Goal: Task Accomplishment & Management: Use online tool/utility

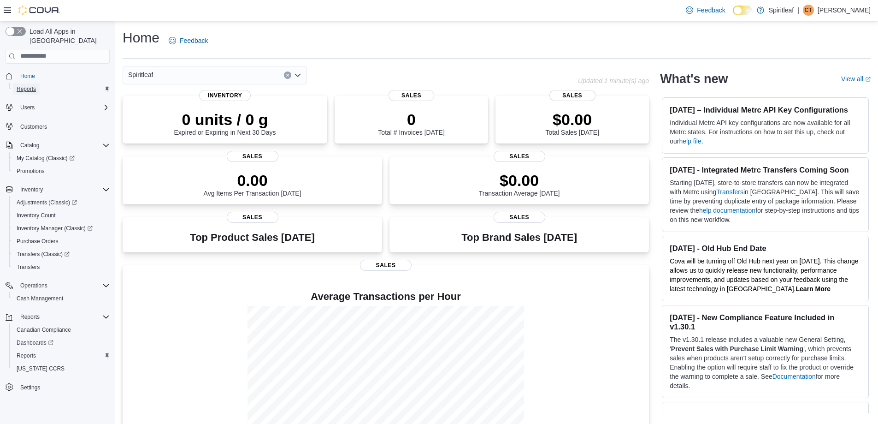
click at [32, 85] on span "Reports" at bounding box center [26, 88] width 19 height 7
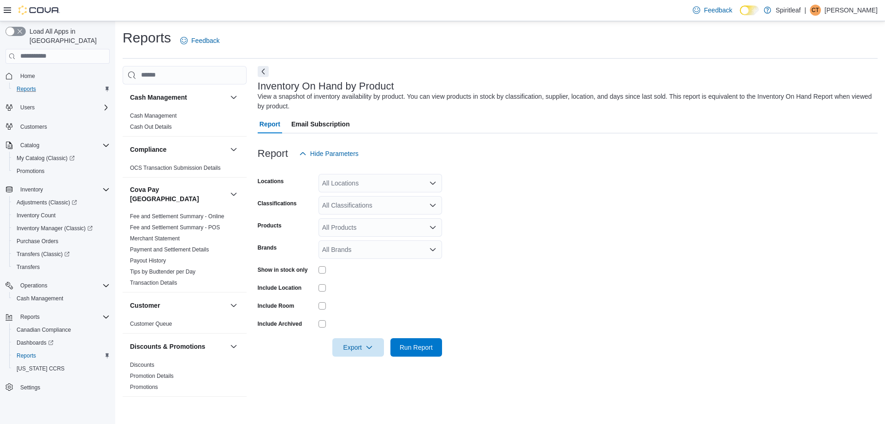
click at [364, 179] on div "All Locations" at bounding box center [380, 183] width 124 height 18
type input "***"
click at [402, 199] on span "[STREET_ADDRESS]" at bounding box center [384, 198] width 64 height 9
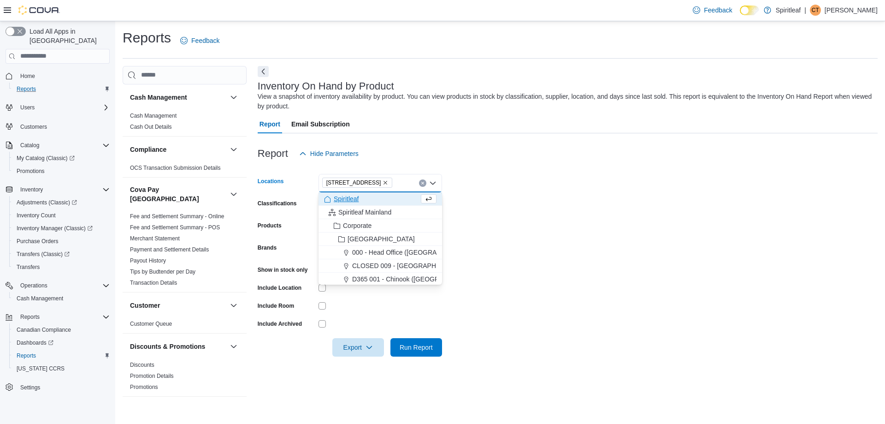
click at [496, 202] on form "Locations [STREET_ADDRESS] Combo box. Selected. [STREET_ADDRESS]. Press Backspa…" at bounding box center [568, 260] width 620 height 194
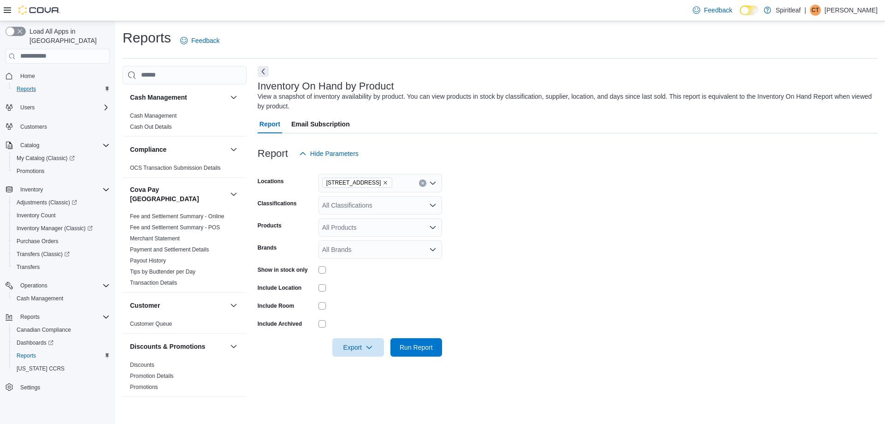
click at [395, 206] on div "All Classifications" at bounding box center [380, 205] width 124 height 18
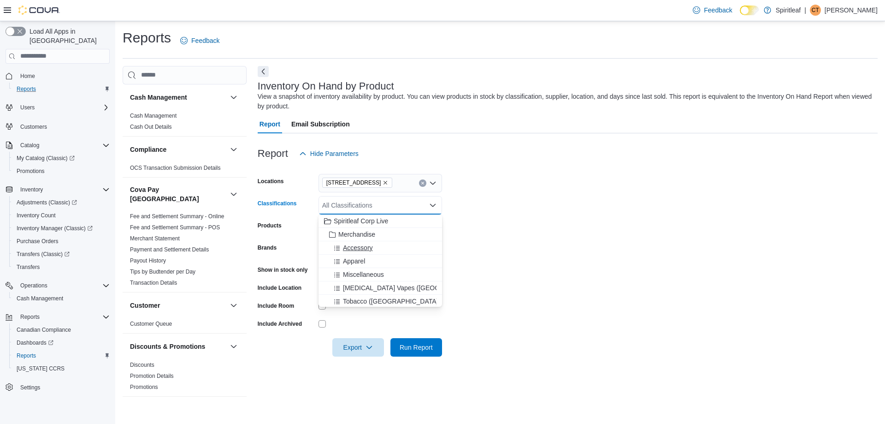
click at [361, 245] on span "Accessory" at bounding box center [358, 247] width 30 height 9
click at [595, 273] on form "Locations [STREET_ADDRESS] Classifications Accessory Combo box. Selected. Acces…" at bounding box center [568, 260] width 620 height 194
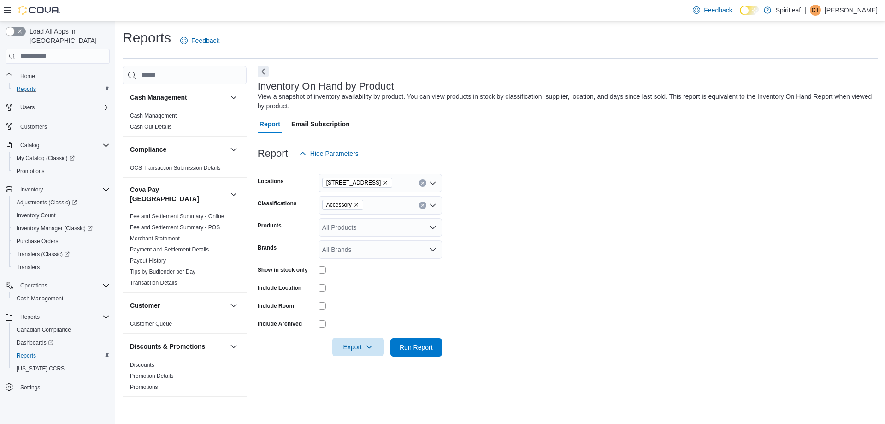
click at [375, 347] on span "Export" at bounding box center [358, 346] width 41 height 18
click at [372, 362] on span "Export to Excel" at bounding box center [359, 365] width 41 height 7
